Goal: Use online tool/utility: Utilize a website feature to perform a specific function

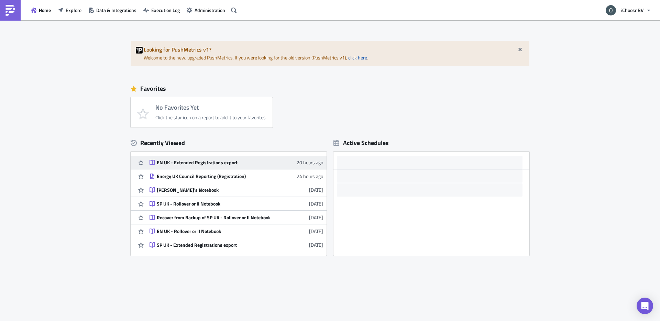
click at [178, 164] on div "EN UK - Extended Registrations export" at bounding box center [217, 162] width 120 height 6
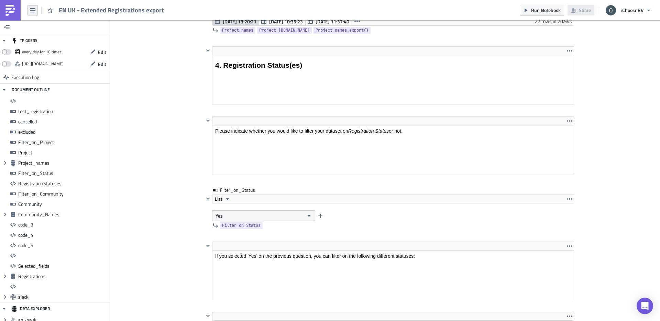
click at [32, 11] on icon "button" at bounding box center [32, 10] width 5 height 5
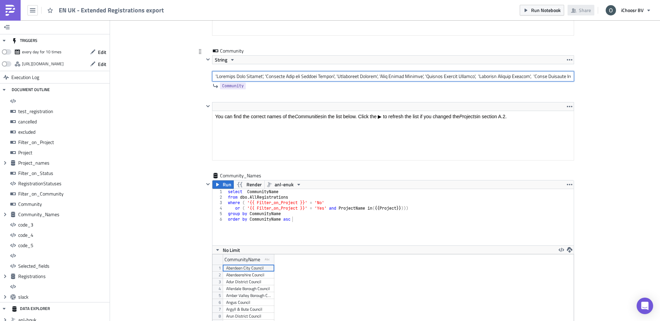
click at [332, 77] on input "text" at bounding box center [393, 76] width 362 height 10
click at [339, 77] on input "text" at bounding box center [393, 75] width 362 height 10
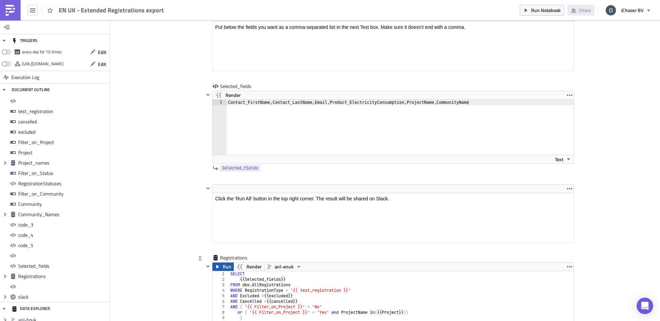
scroll to position [4278, 0]
type input "'Dorset Council'"
click at [224, 268] on span "Run" at bounding box center [227, 266] width 9 height 8
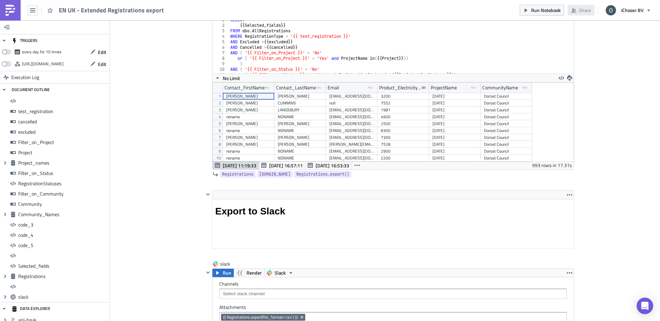
scroll to position [79, 361]
click at [572, 78] on icon "button" at bounding box center [569, 77] width 5 height 5
click at [578, 52] on div "CSV" at bounding box center [597, 51] width 54 height 7
